Goal: Consume media (video, audio): Consume media (video, audio)

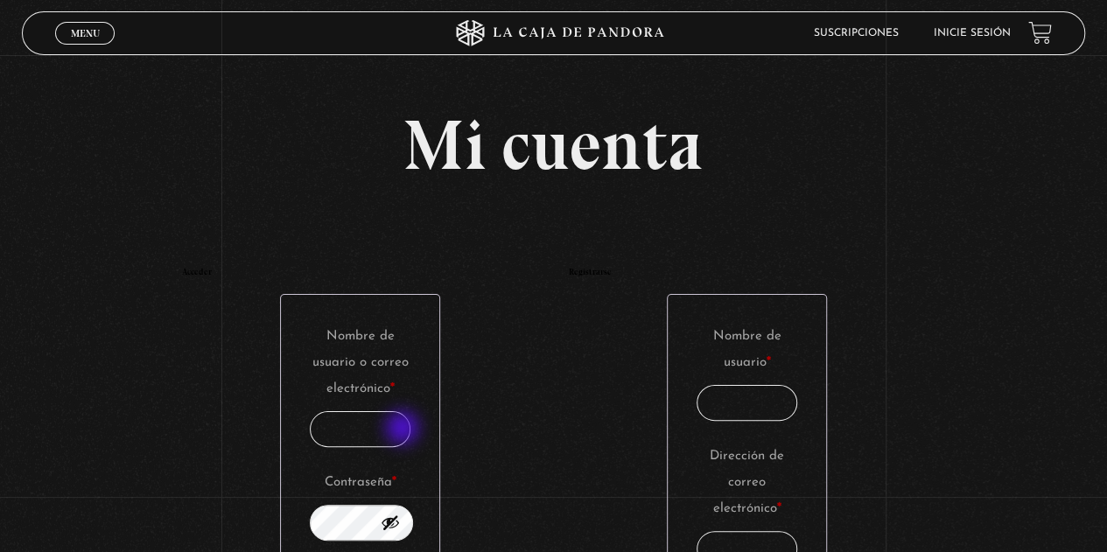
click at [404, 430] on input "Nombre de usuario o correo electrónico * Obligatorio" at bounding box center [361, 429] width 102 height 36
type input "[EMAIL_ADDRESS][DOMAIN_NAME]"
click at [399, 522] on button "Mostrar contraseña" at bounding box center [390, 522] width 19 height 19
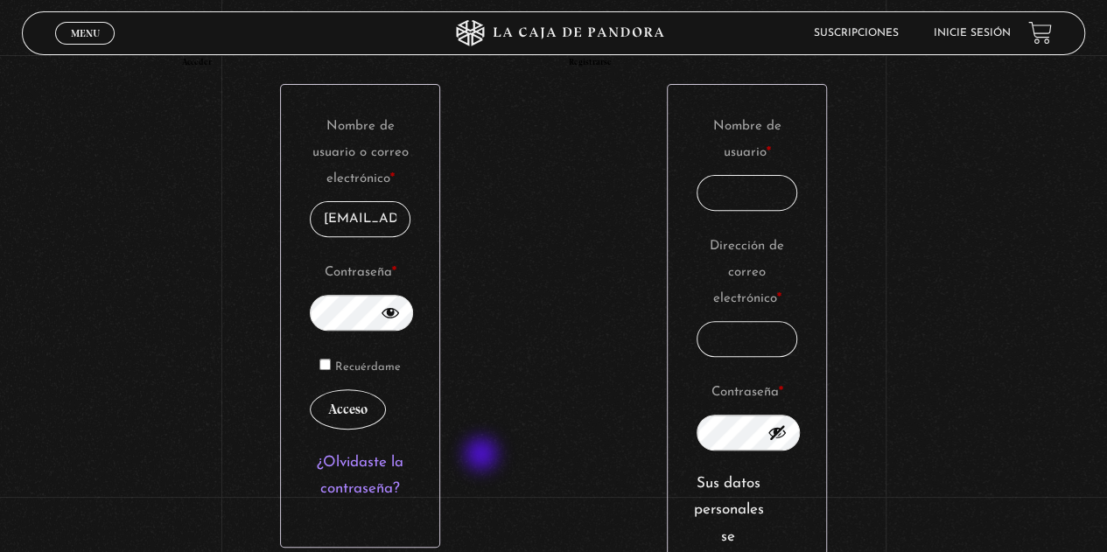
scroll to position [263, 0]
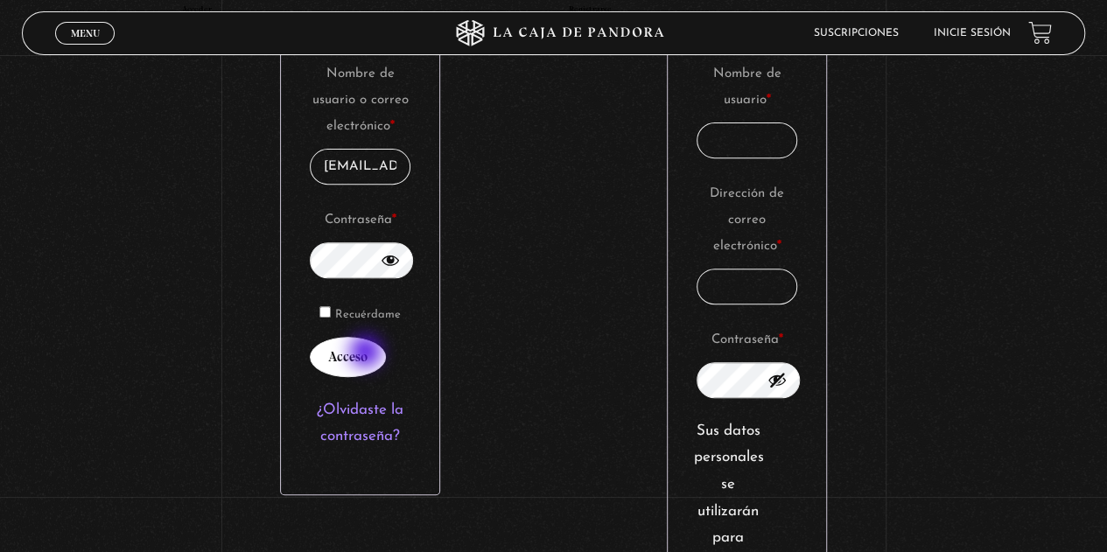
click at [368, 354] on button "Acceso" at bounding box center [348, 357] width 76 height 40
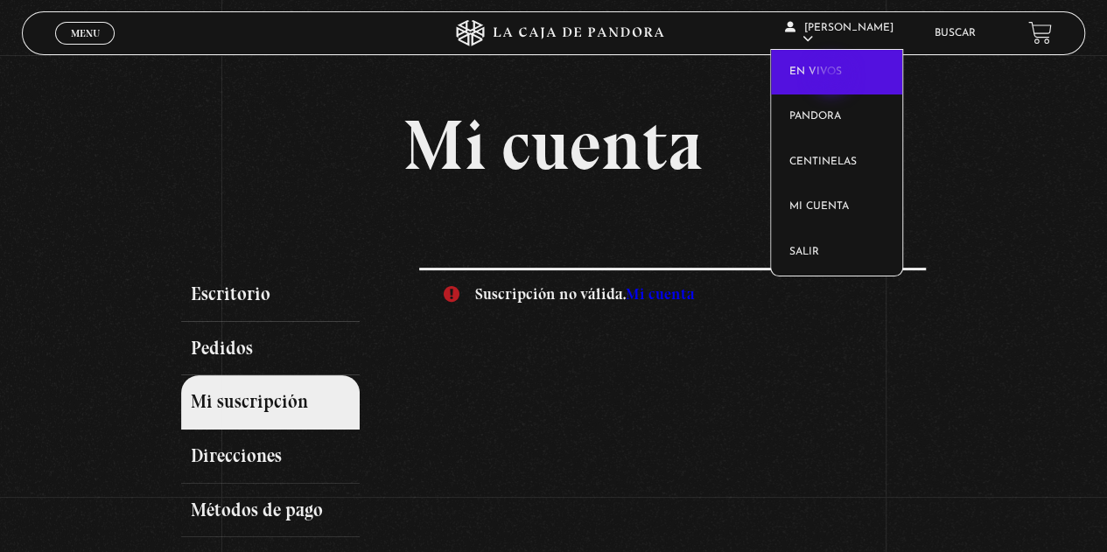
click at [833, 78] on link "En vivos" at bounding box center [836, 73] width 131 height 46
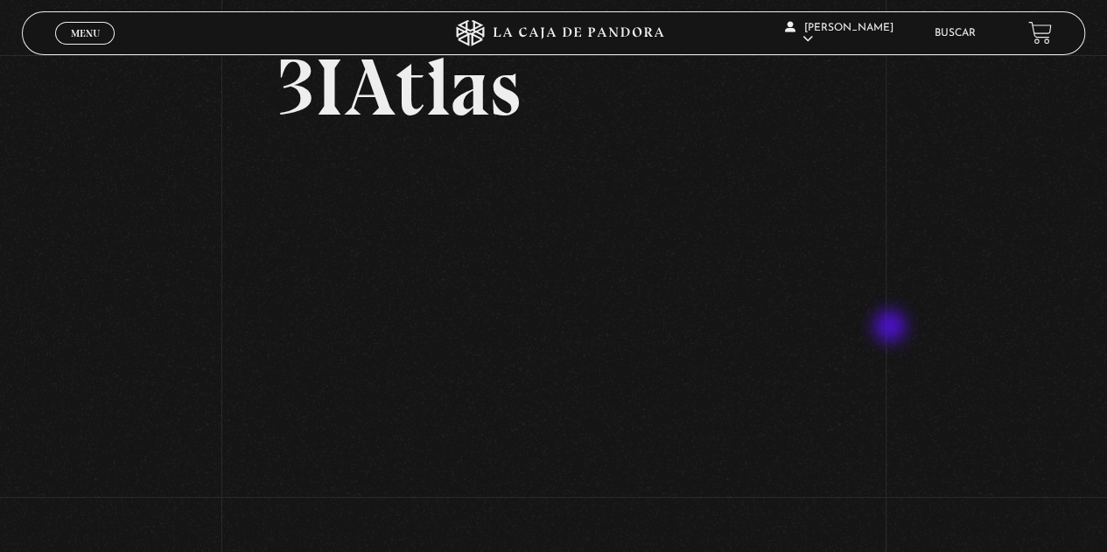
scroll to position [175, 0]
